Goal: Navigation & Orientation: Find specific page/section

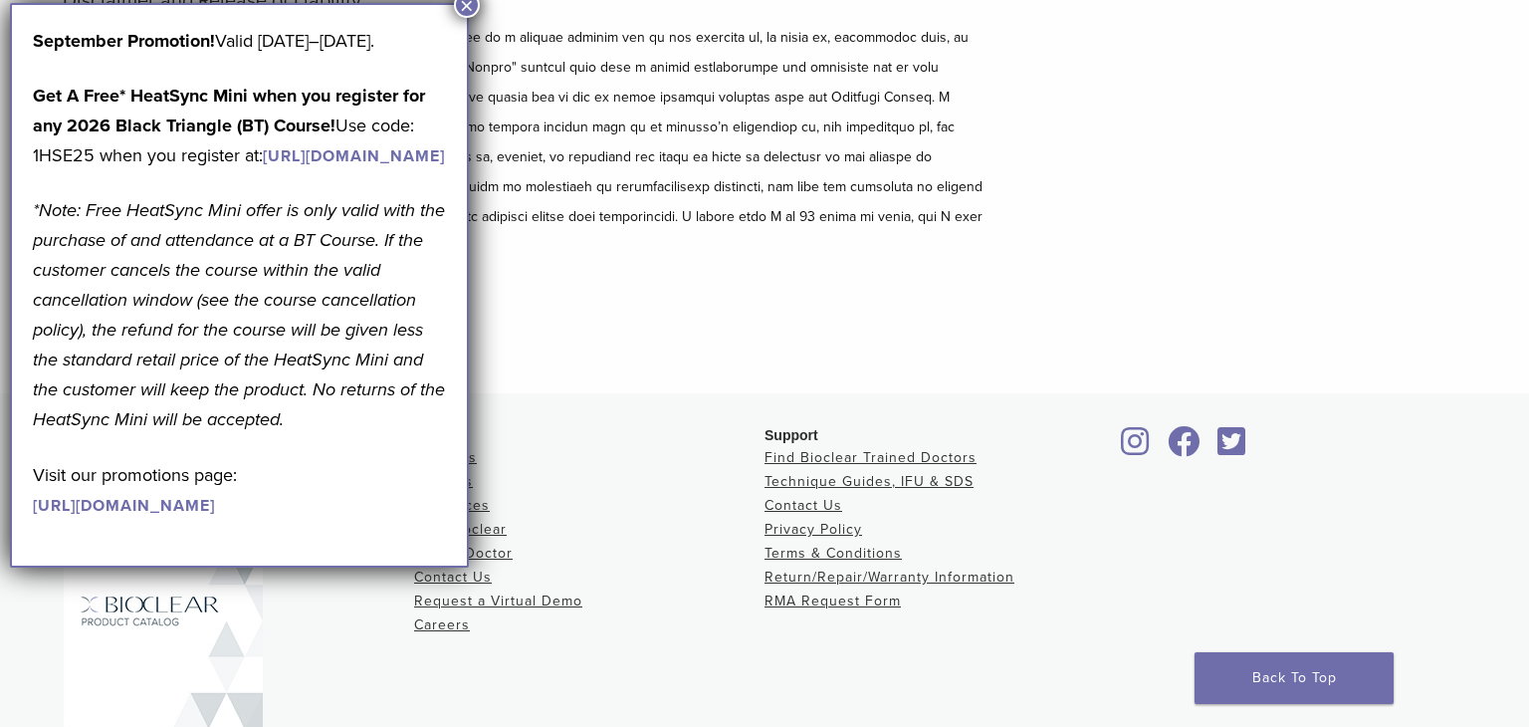
scroll to position [319, 0]
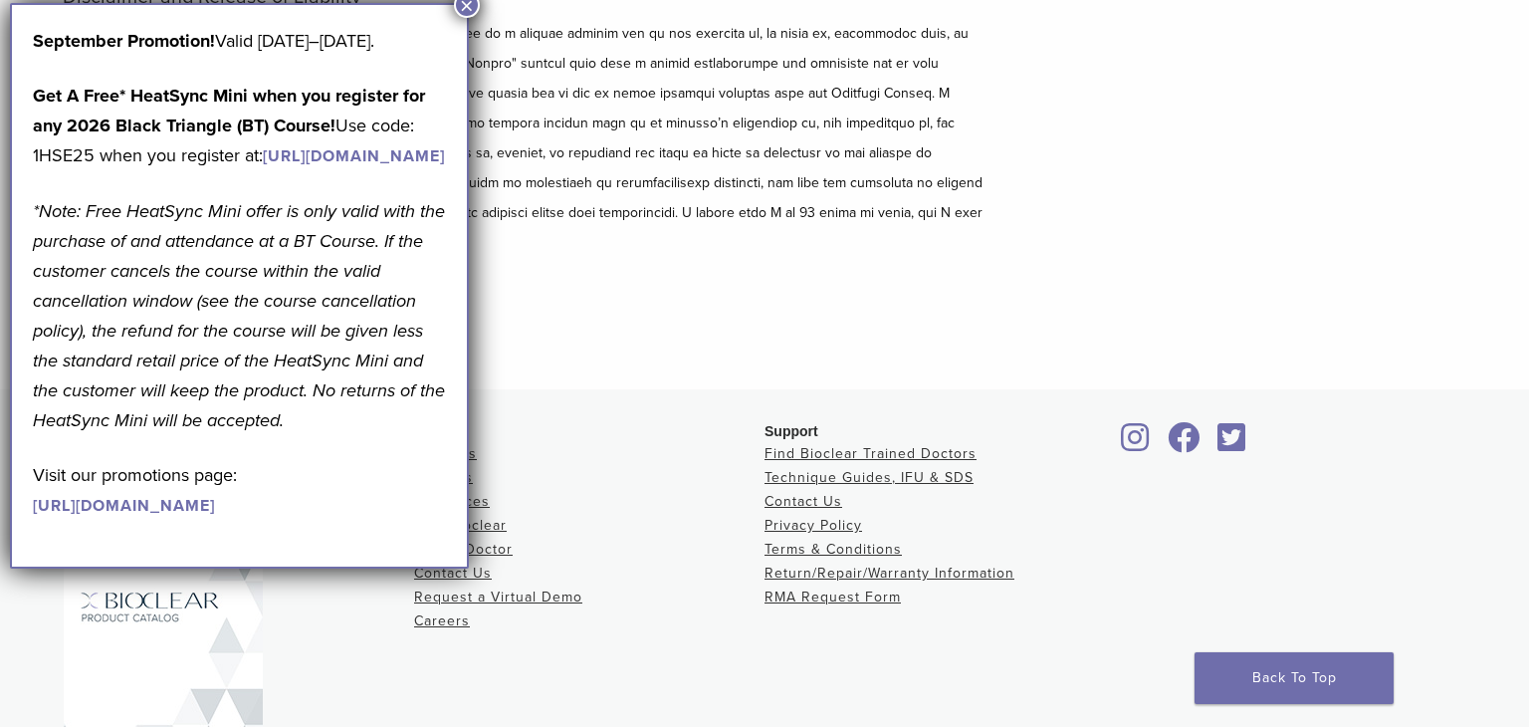
click at [463, 5] on button "×" at bounding box center [467, 5] width 26 height 26
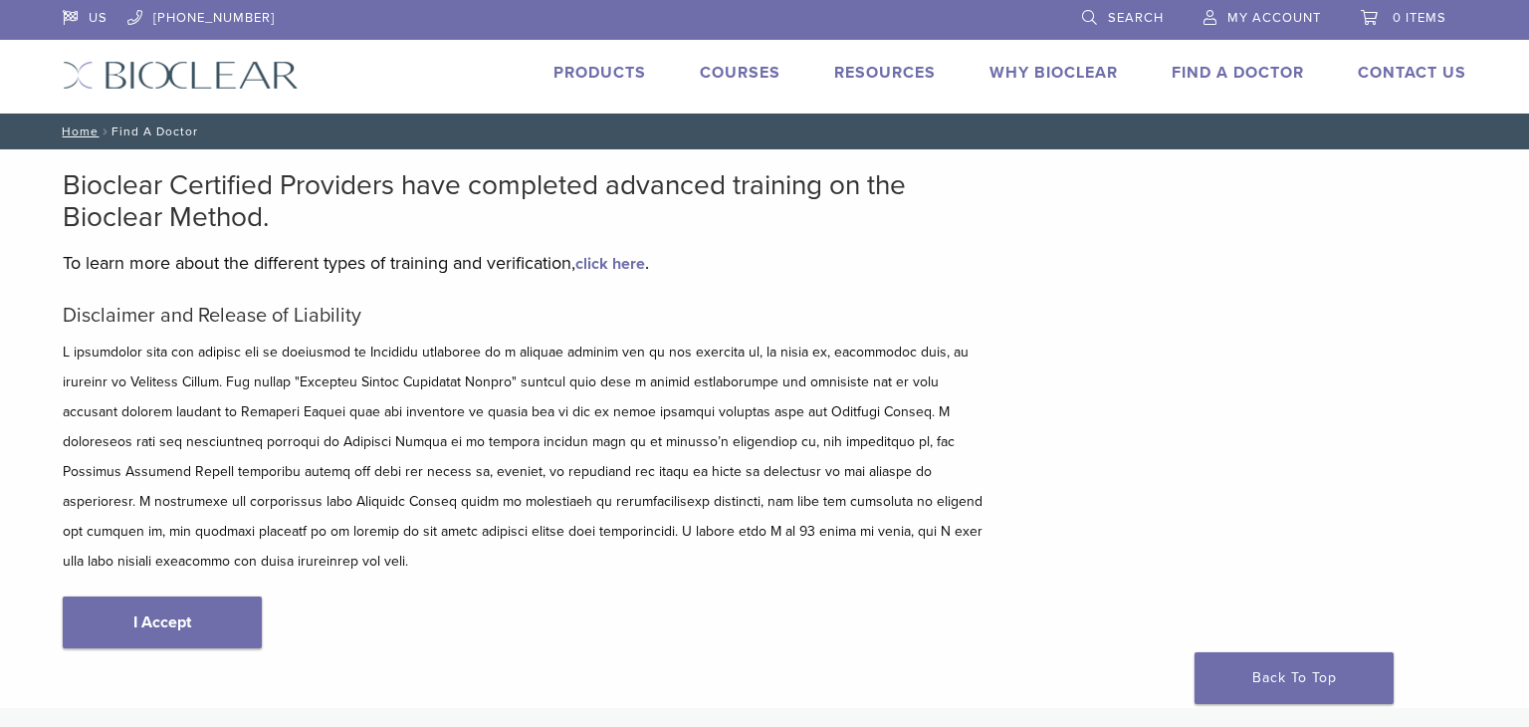
click at [1218, 73] on link "Find A Doctor" at bounding box center [1238, 73] width 132 height 20
click at [1245, 73] on link "Find A Doctor" at bounding box center [1238, 73] width 132 height 20
click at [1226, 78] on link "Find A Doctor" at bounding box center [1238, 73] width 132 height 20
click at [1247, 71] on link "Find A Doctor" at bounding box center [1238, 73] width 132 height 20
